Goal: Transaction & Acquisition: Purchase product/service

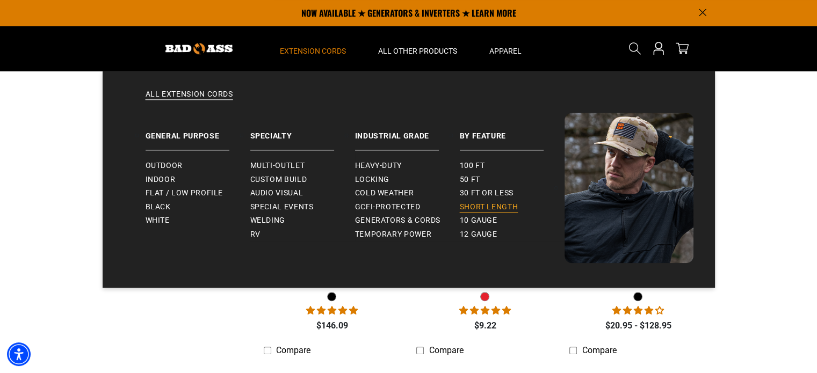
click at [497, 207] on span "Short Length" at bounding box center [489, 207] width 59 height 10
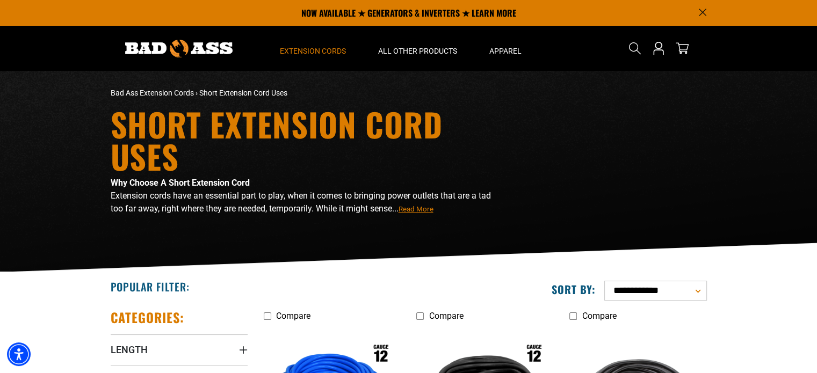
drag, startPoint x: 0, startPoint y: 0, endPoint x: 443, endPoint y: 268, distance: 517.7
click at [443, 268] on div "Short Extension Cord Uses Why Choose A Short Extension Cord Extension cords hav…" at bounding box center [408, 171] width 817 height 201
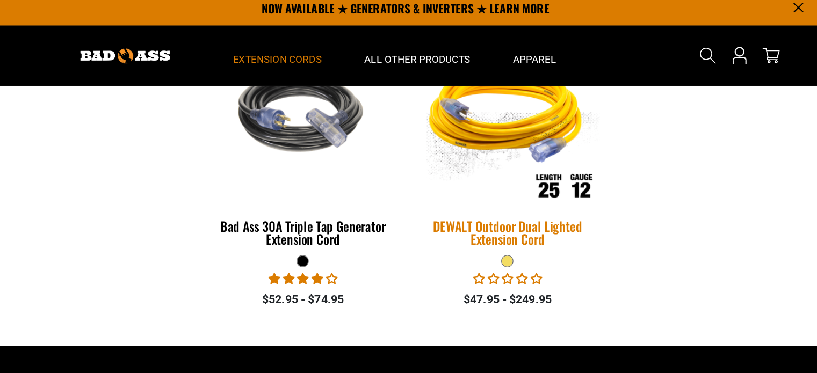
scroll to position [1986, 0]
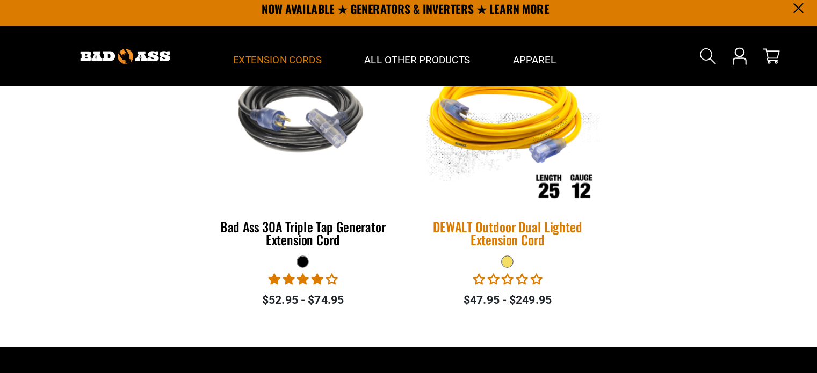
click at [486, 118] on img at bounding box center [485, 91] width 150 height 137
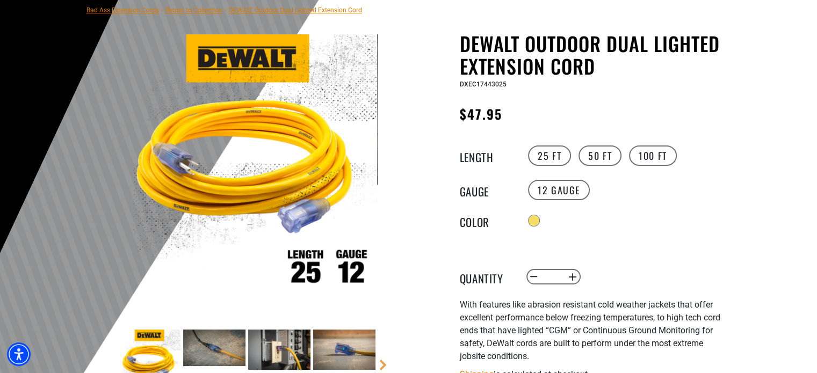
scroll to position [212, 0]
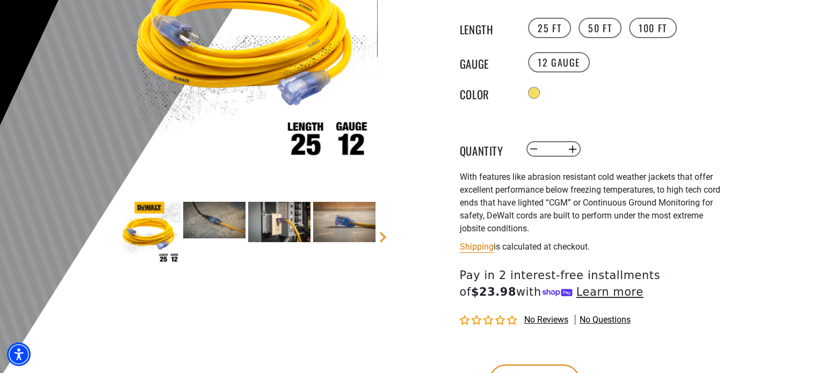
click at [339, 217] on img at bounding box center [344, 222] width 62 height 40
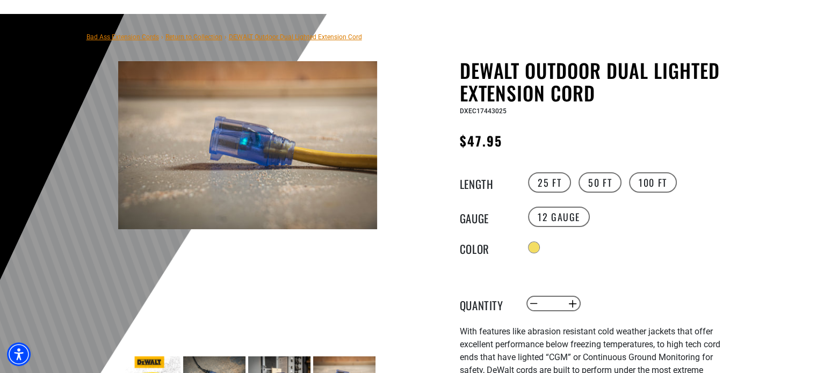
scroll to position [74, 0]
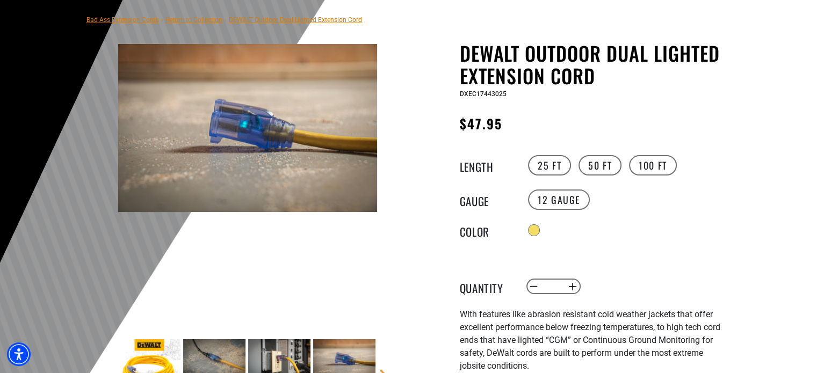
click at [282, 355] on img at bounding box center [279, 359] width 62 height 40
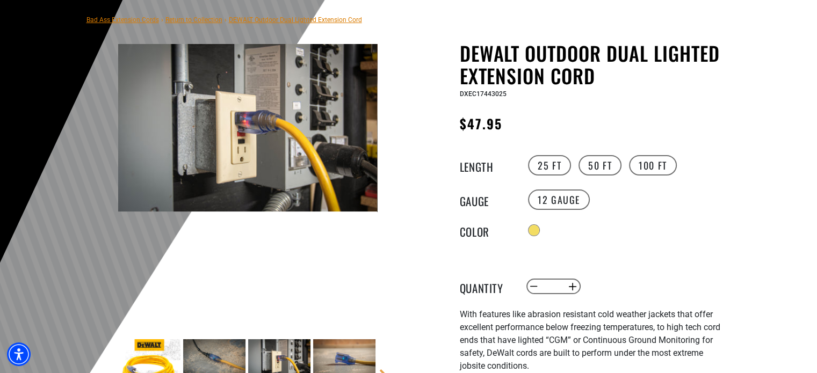
click at [216, 364] on img at bounding box center [214, 357] width 62 height 36
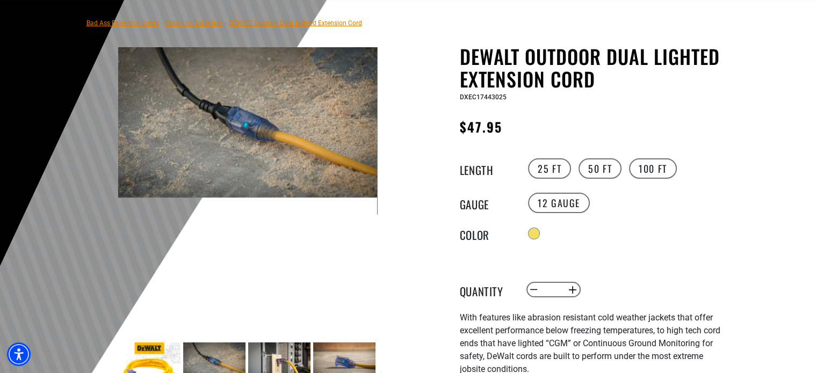
scroll to position [0, 0]
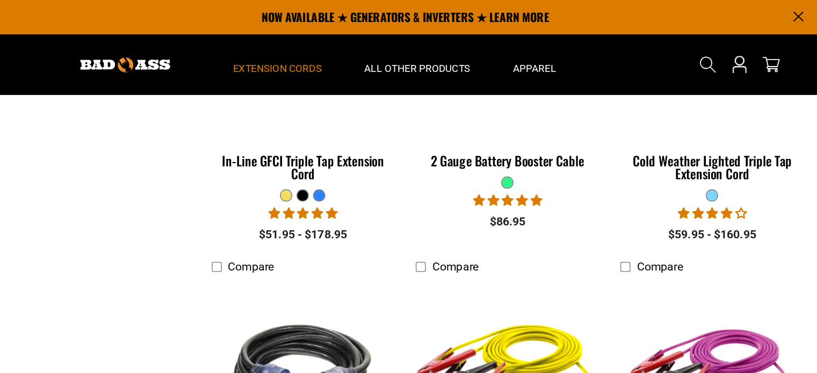
scroll to position [1567, 0]
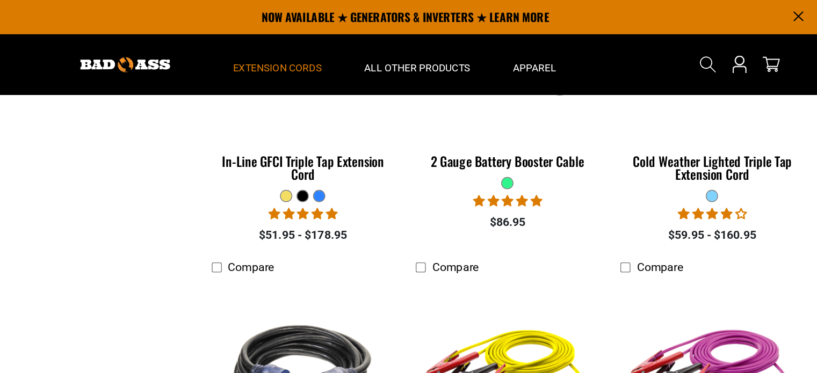
click at [551, 157] on div "1 review No questions" at bounding box center [484, 151] width 137 height 15
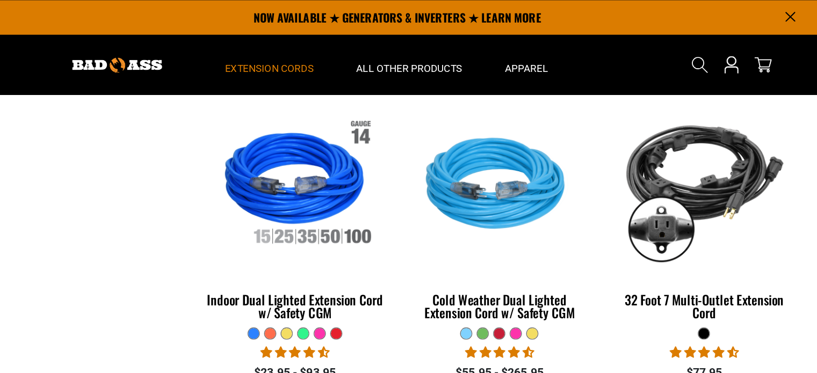
scroll to position [497, 0]
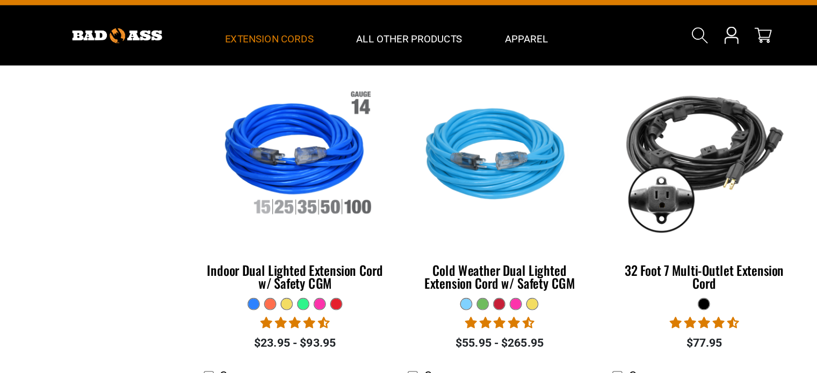
drag, startPoint x: 217, startPoint y: 151, endPoint x: 217, endPoint y: 143, distance: 7.5
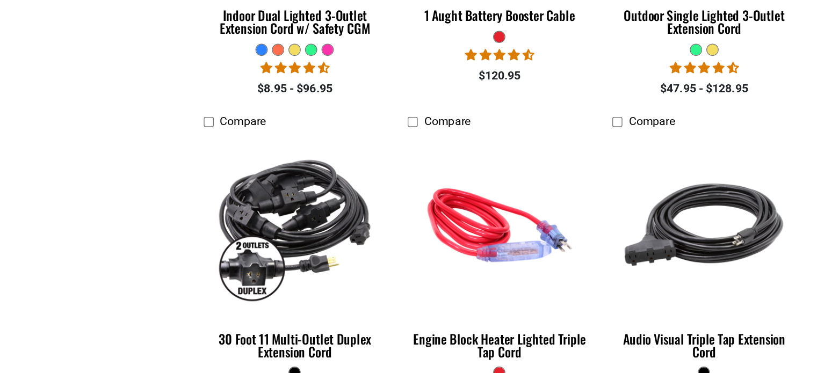
scroll to position [1100, 0]
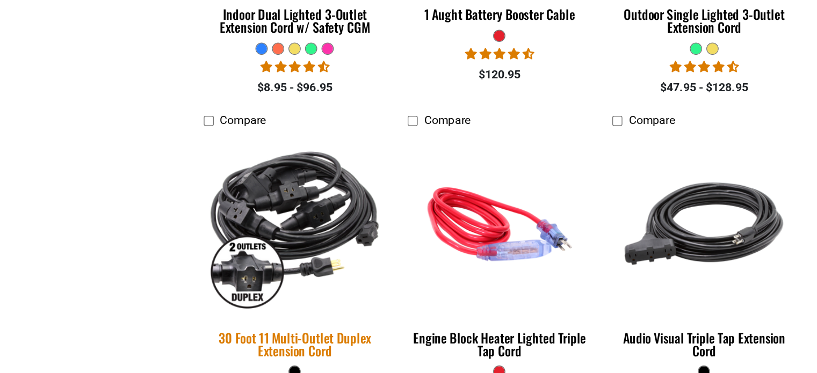
click at [289, 300] on img at bounding box center [332, 261] width 150 height 137
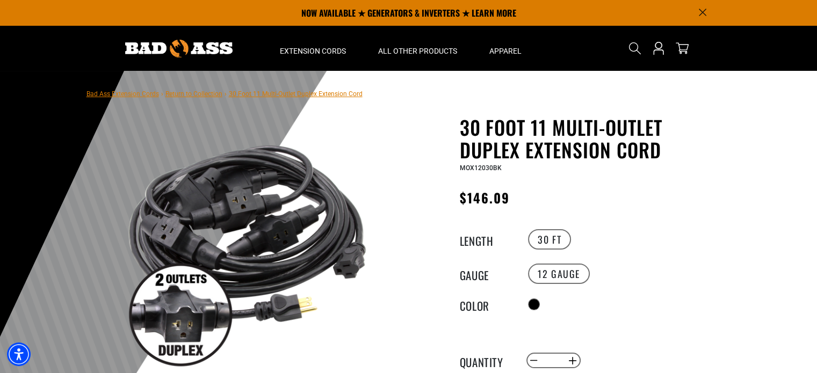
click at [182, 339] on img at bounding box center [247, 247] width 259 height 259
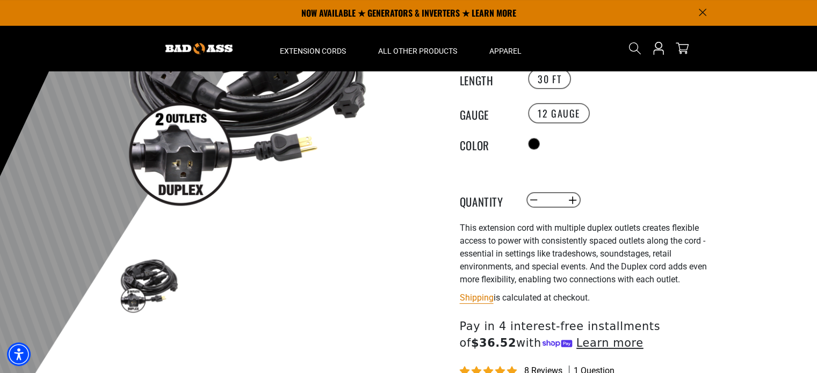
scroll to position [159, 0]
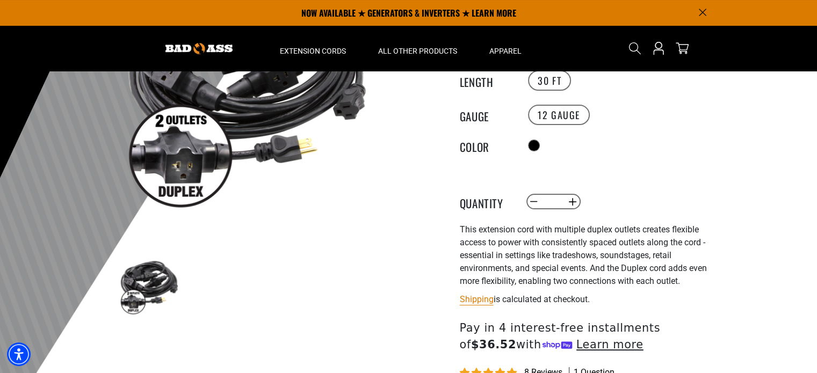
click at [405, 313] on div "1 of 1 Previous Next Previous Next 1 2" at bounding box center [247, 227] width 322 height 541
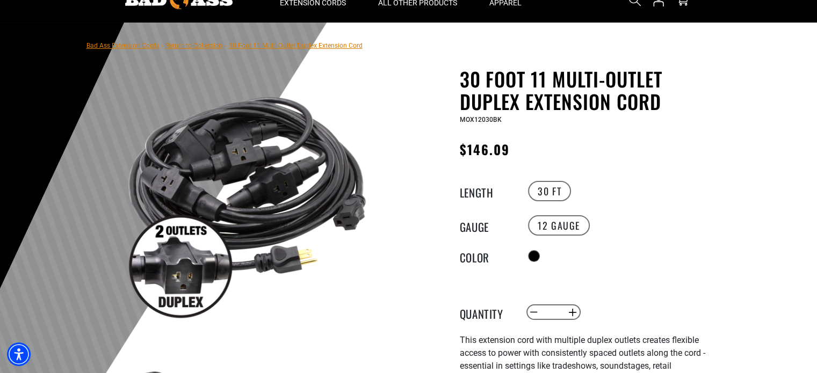
scroll to position [40, 0]
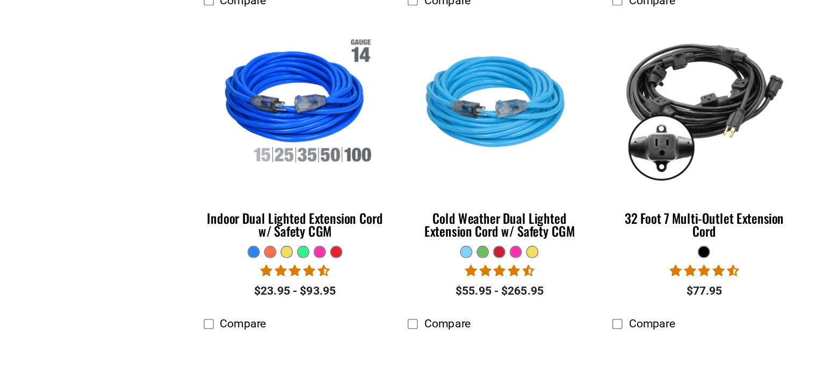
scroll to position [464, 0]
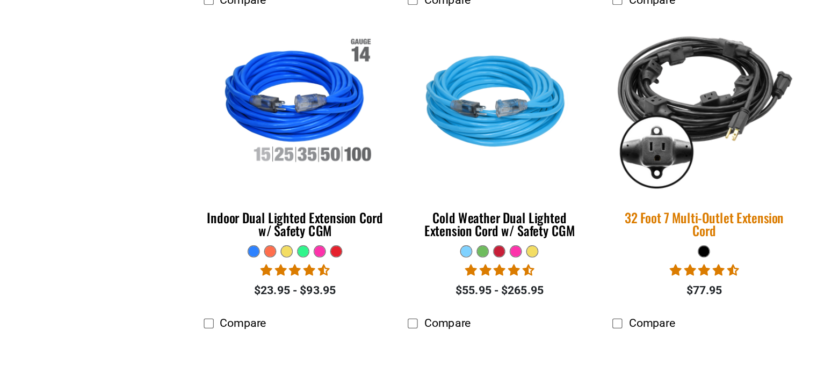
click at [619, 197] on img at bounding box center [638, 171] width 150 height 137
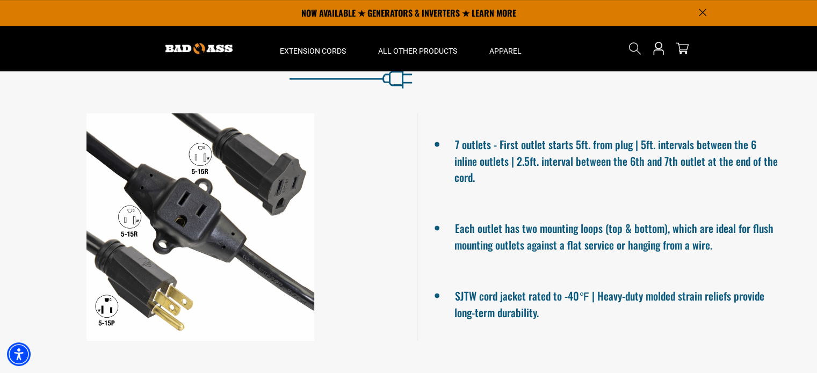
scroll to position [662, 0]
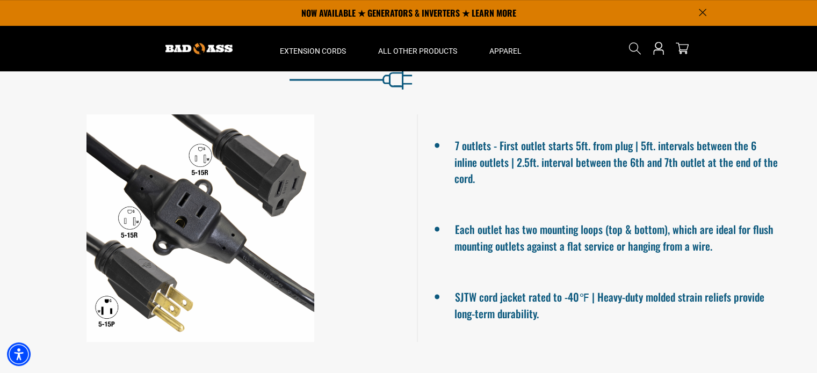
click at [505, 146] on li "7 outlets - First outlet starts 5ft. from plug | 5ft. intervals between the 6 i…" at bounding box center [616, 161] width 325 height 52
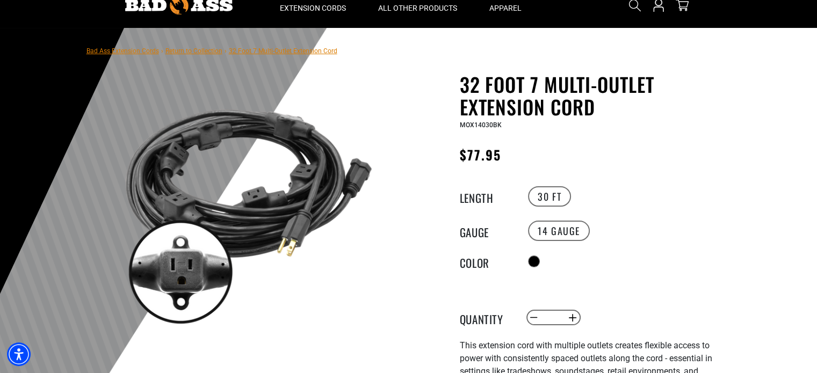
scroll to position [0, 0]
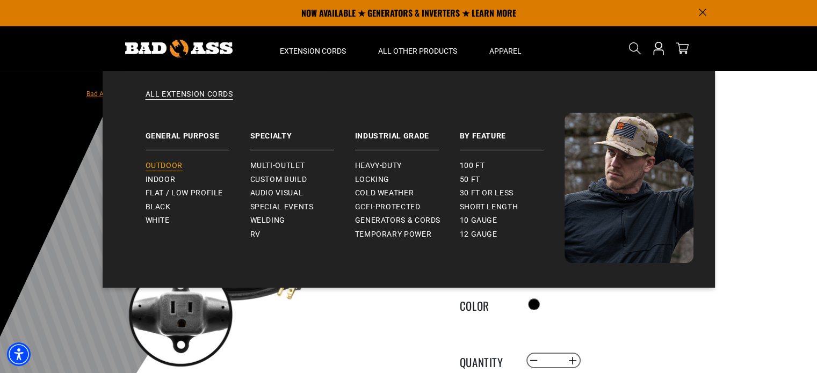
click at [169, 163] on span "Outdoor" at bounding box center [164, 166] width 37 height 10
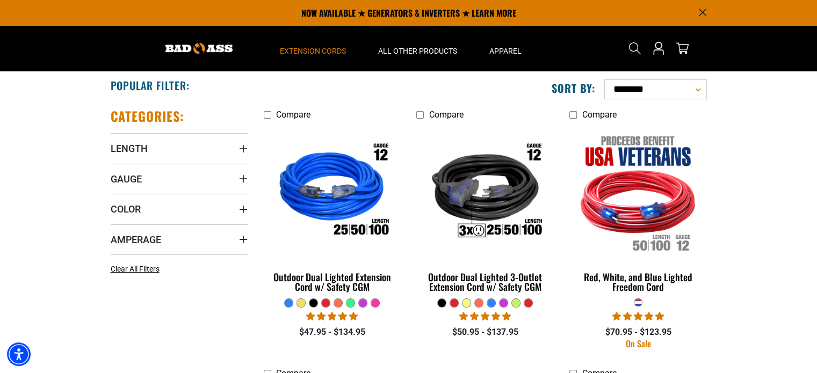
scroll to position [201, 0]
